Goal: Task Accomplishment & Management: Use online tool/utility

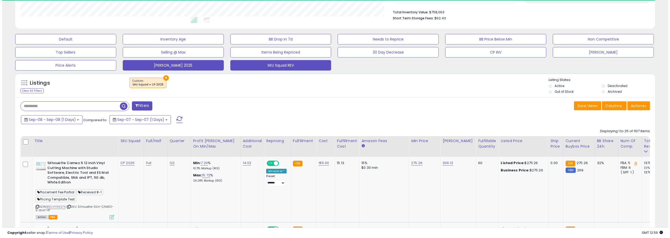
scroll to position [105, 0]
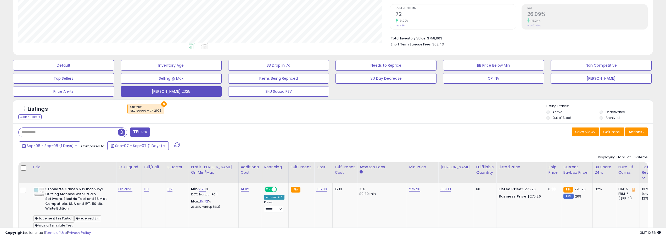
drag, startPoint x: 176, startPoint y: 146, endPoint x: 318, endPoint y: 132, distance: 143.2
click at [176, 146] on span at bounding box center [177, 146] width 6 height 7
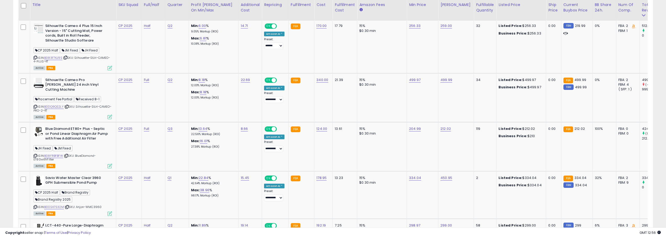
scroll to position [0, 0]
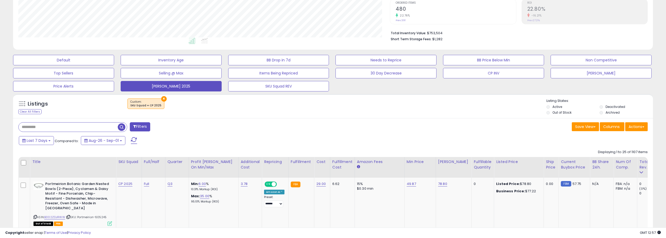
scroll to position [126, 0]
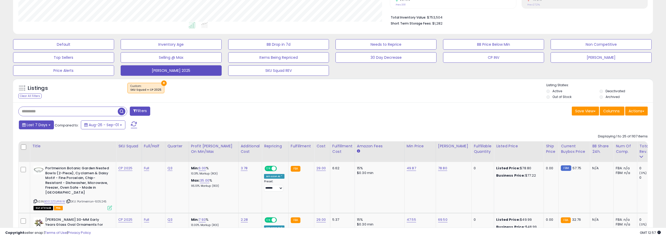
click at [34, 126] on span "Last 7 Days" at bounding box center [37, 124] width 21 height 5
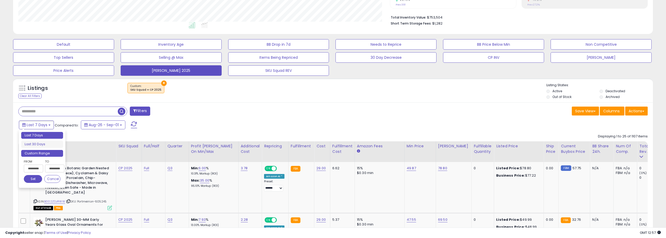
click at [50, 154] on li "Custom Range" at bounding box center [42, 153] width 42 height 7
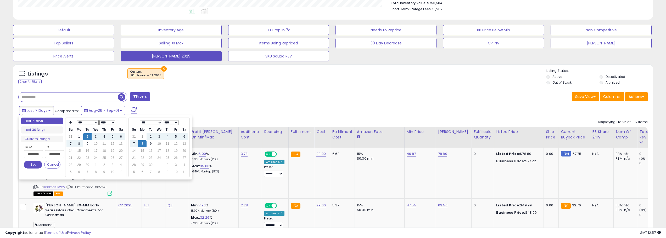
scroll to position [152, 0]
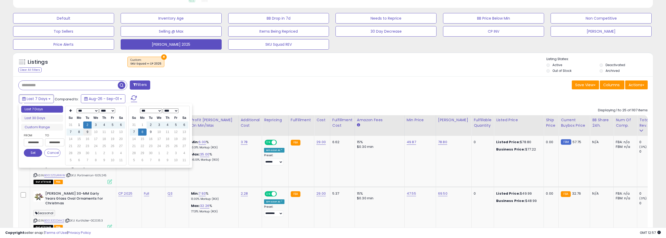
type input "**********"
click at [88, 132] on td "9" at bounding box center [87, 132] width 8 height 7
type input "**********"
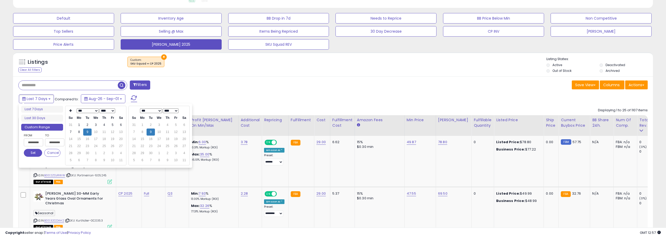
click at [30, 152] on button "Set" at bounding box center [33, 153] width 18 height 8
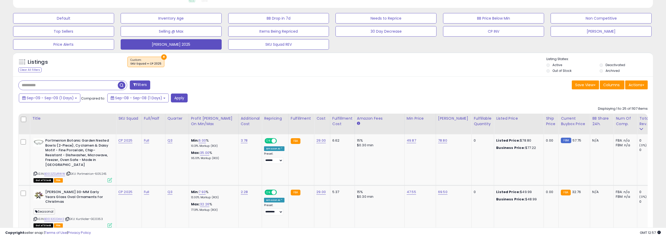
click at [184, 100] on button "Apply" at bounding box center [179, 98] width 17 height 9
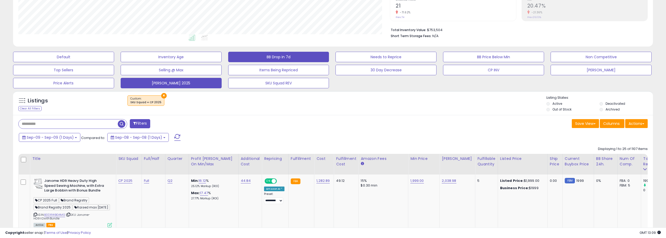
scroll to position [105, 0]
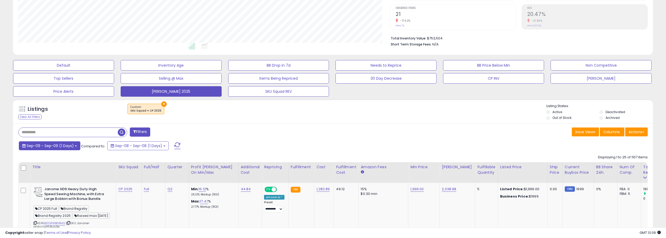
click at [74, 147] on button "Sep-09 - Sep-09 (1 Days)" at bounding box center [49, 146] width 61 height 9
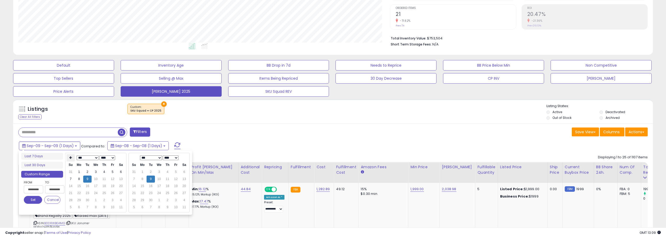
click at [71, 161] on th at bounding box center [70, 157] width 8 height 7
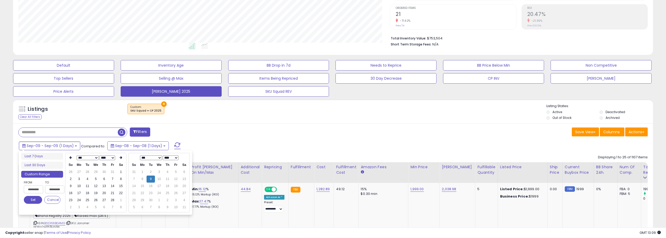
click at [71, 161] on th at bounding box center [70, 157] width 8 height 7
click at [98, 173] on td "1" at bounding box center [96, 172] width 8 height 7
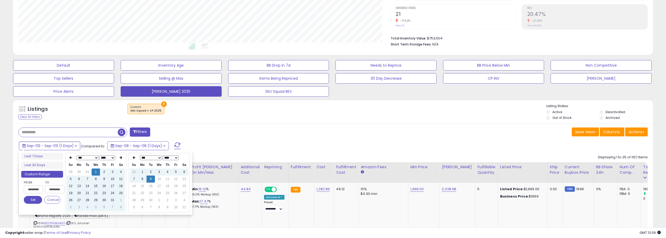
type input "**********"
click at [29, 202] on button "Set" at bounding box center [33, 200] width 18 height 8
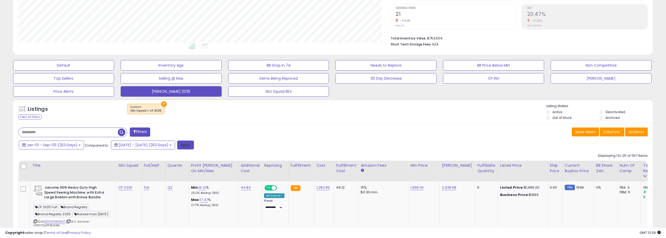
click at [194, 145] on button "Apply" at bounding box center [185, 145] width 17 height 9
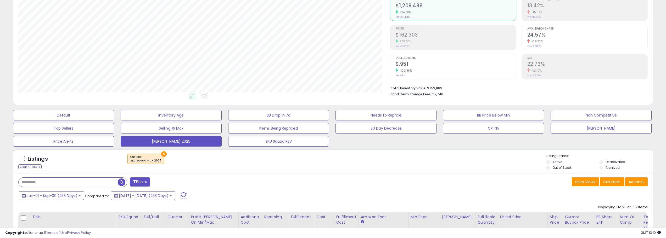
scroll to position [0, 0]
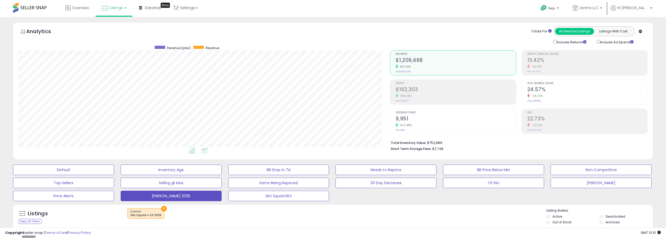
click at [204, 150] on icon at bounding box center [204, 151] width 7 height 6
click at [194, 152] on icon at bounding box center [192, 151] width 7 height 6
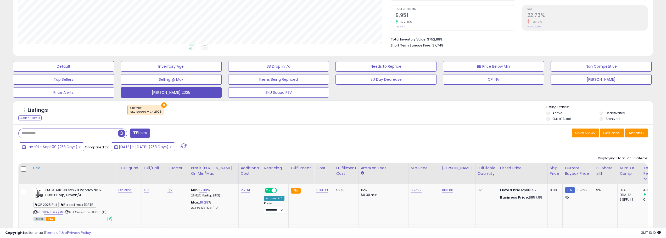
scroll to position [105, 0]
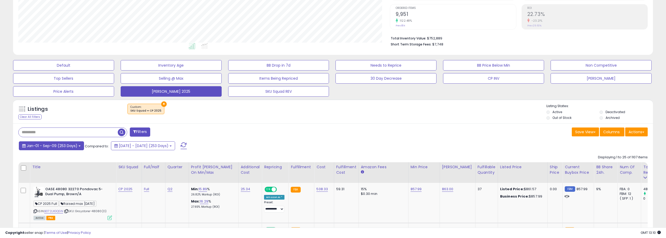
click at [75, 149] on button "Jan-01 - Sep-09 (253 Days)" at bounding box center [51, 146] width 65 height 9
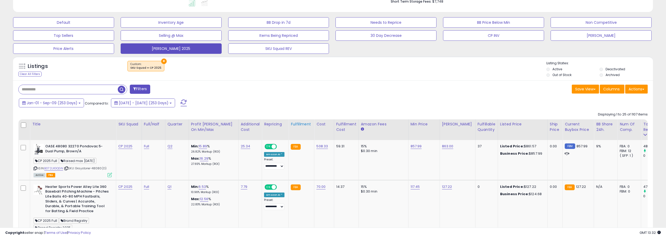
scroll to position [157, 0]
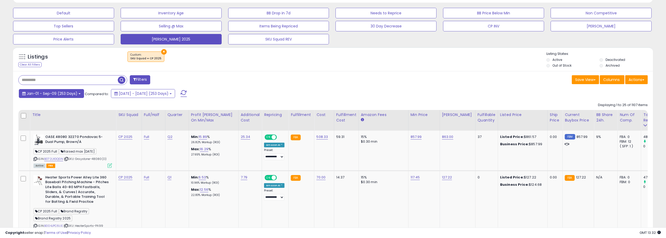
click at [66, 96] on span "Jan-01 - Sep-09 (253 Days)" at bounding box center [52, 93] width 51 height 5
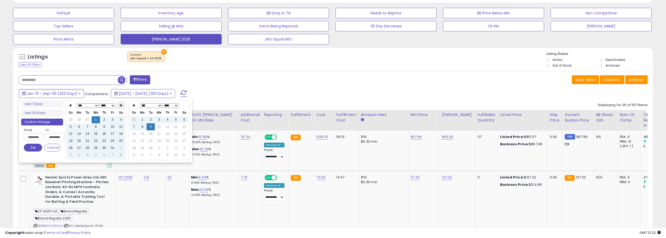
click at [121, 106] on icon at bounding box center [121, 105] width 3 height 3
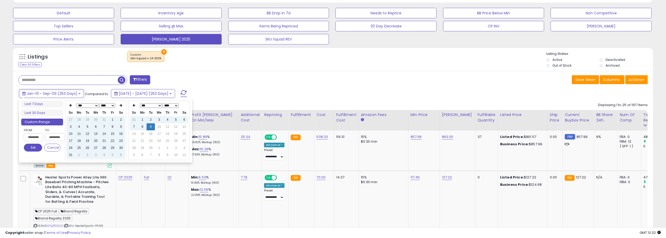
click at [121, 106] on icon at bounding box center [121, 105] width 3 height 3
click at [86, 127] on td "9" at bounding box center [87, 127] width 8 height 7
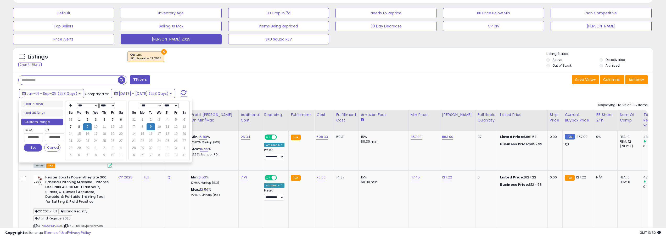
type input "**********"
drag, startPoint x: 35, startPoint y: 147, endPoint x: 61, endPoint y: 138, distance: 27.8
click at [35, 147] on button "Set" at bounding box center [33, 148] width 18 height 8
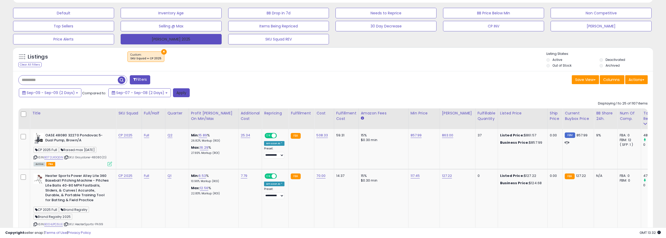
click at [185, 93] on button "Apply" at bounding box center [181, 92] width 17 height 9
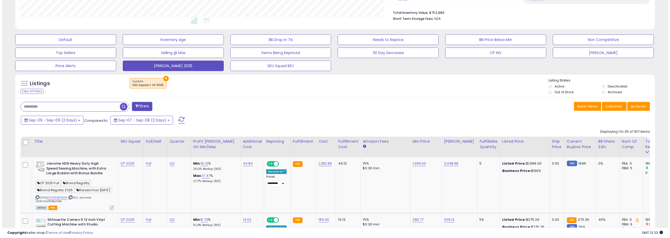
scroll to position [131, 0]
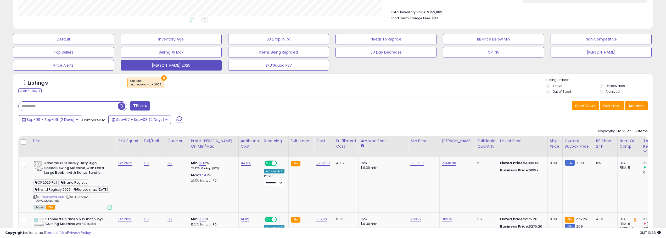
click at [147, 111] on div "Filters" at bounding box center [173, 107] width 319 height 10
click at [146, 109] on button "Filters" at bounding box center [140, 106] width 20 height 9
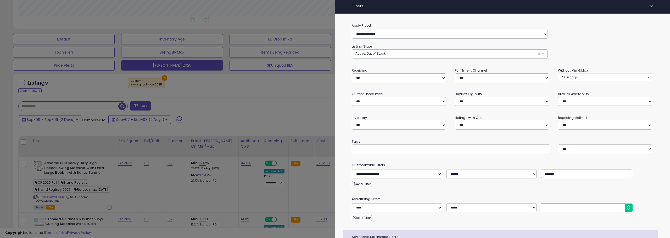
drag, startPoint x: 547, startPoint y: 172, endPoint x: 522, endPoint y: 176, distance: 25.9
click at [522, 174] on div "**********" at bounding box center [502, 174] width 309 height 9
type input "*******"
click at [298, 120] on div at bounding box center [335, 119] width 670 height 238
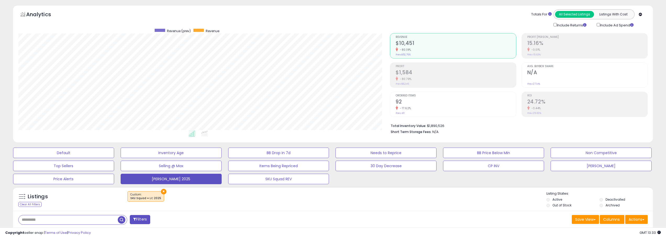
scroll to position [26, 0]
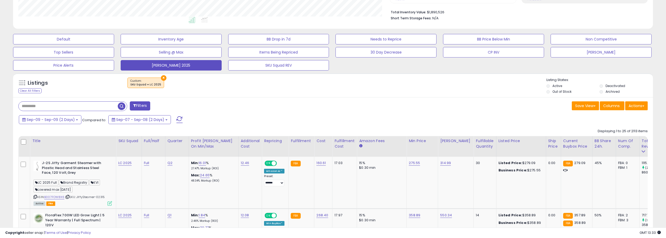
click at [139, 106] on button "Filters" at bounding box center [140, 106] width 20 height 9
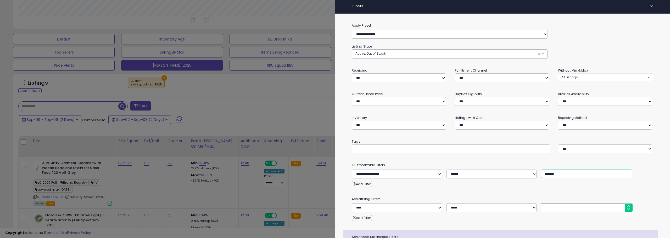
drag, startPoint x: 547, startPoint y: 173, endPoint x: 535, endPoint y: 173, distance: 12.0
click at [535, 173] on div "**********" at bounding box center [502, 174] width 309 height 9
type input "*******"
click at [242, 109] on div at bounding box center [335, 119] width 670 height 238
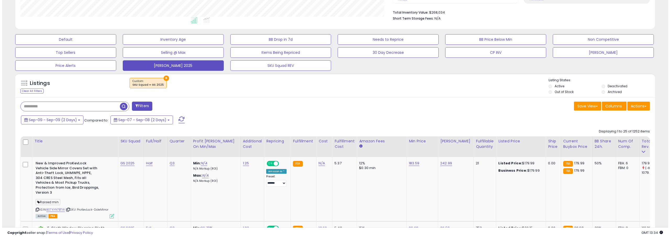
scroll to position [131, 0]
click at [135, 108] on button "Filters" at bounding box center [140, 106] width 20 height 9
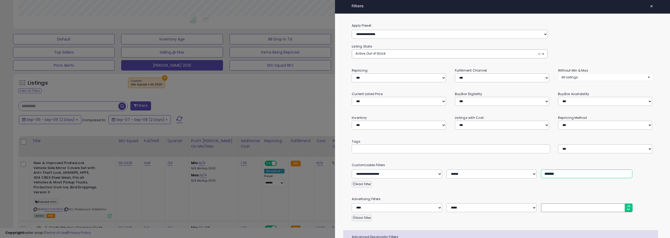
drag, startPoint x: 547, startPoint y: 172, endPoint x: 535, endPoint y: 175, distance: 11.8
click at [535, 175] on div "**********" at bounding box center [502, 174] width 309 height 9
type input "*******"
click at [293, 101] on div at bounding box center [335, 119] width 670 height 238
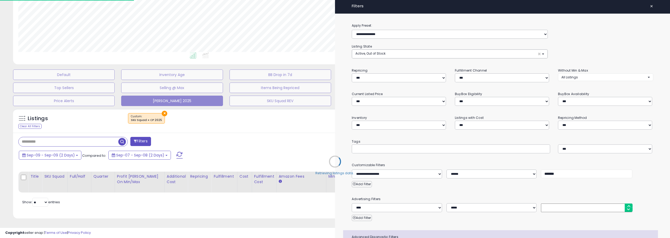
scroll to position [99, 0]
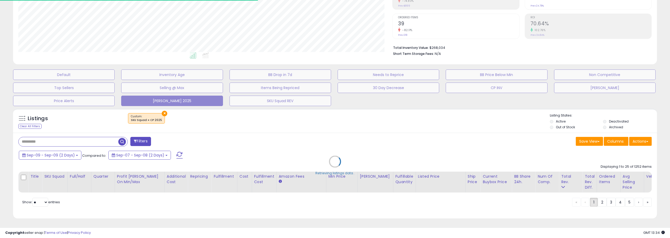
click at [335, 119] on div "Retrieving listings data.." at bounding box center [335, 165] width 652 height 119
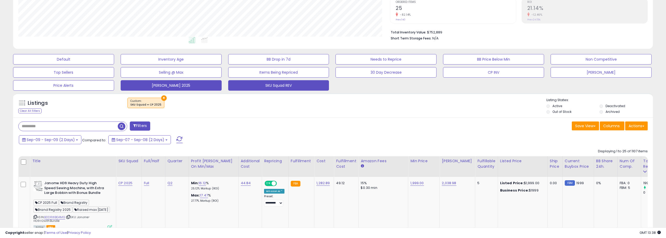
scroll to position [105, 0]
